Goal: Information Seeking & Learning: Learn about a topic

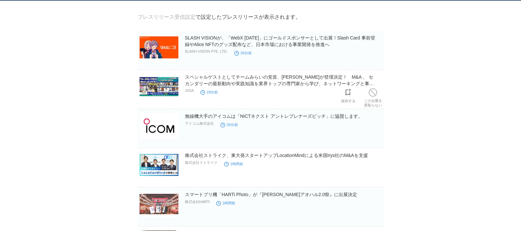
scroll to position [99, 0]
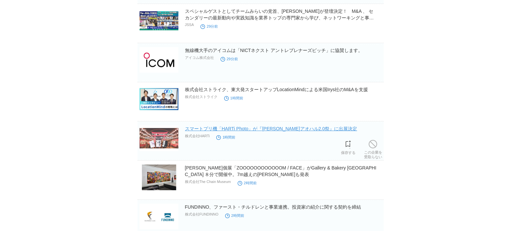
click at [254, 130] on link "スマートプリ機「HARTi Photo」が『渋谷アオハル2.0祭』に出展決定" at bounding box center [271, 128] width 172 height 5
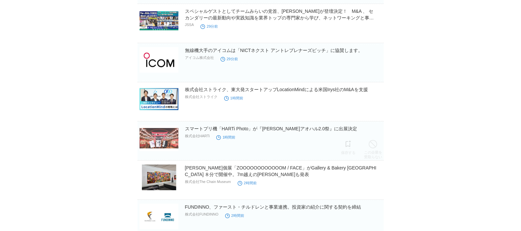
scroll to position [0, 0]
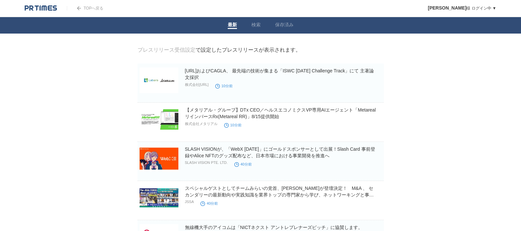
click at [80, 10] on img at bounding box center [79, 8] width 4 height 4
